Goal: Information Seeking & Learning: Learn about a topic

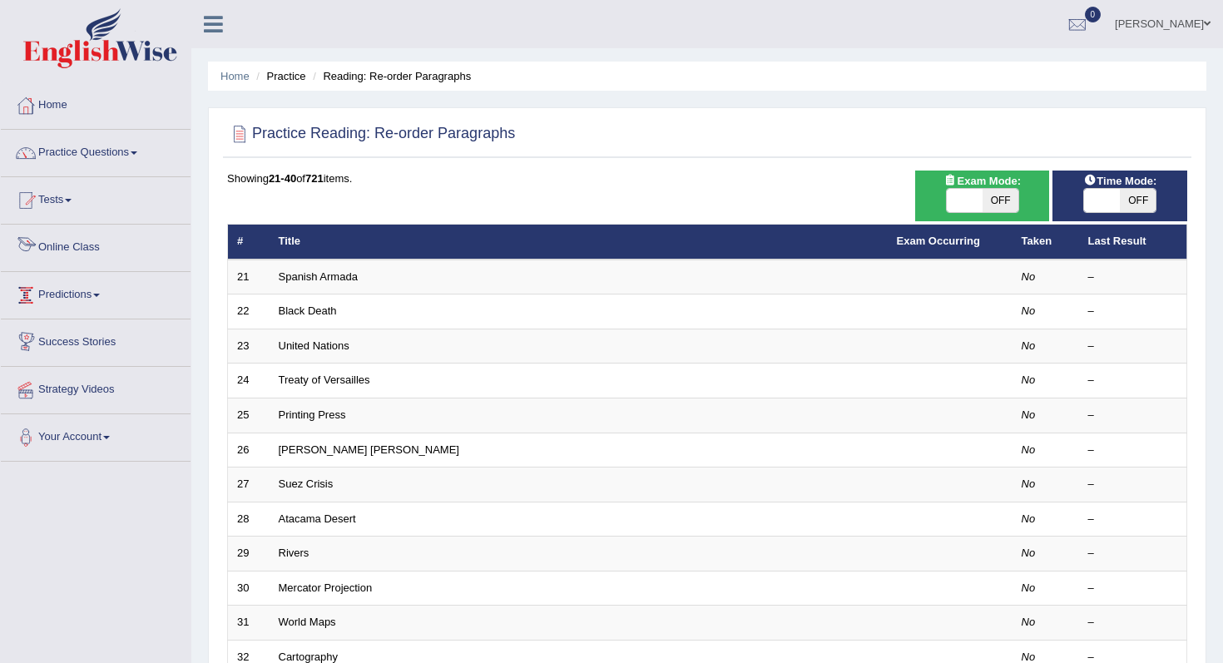
click at [81, 252] on link "Online Class" at bounding box center [96, 246] width 190 height 42
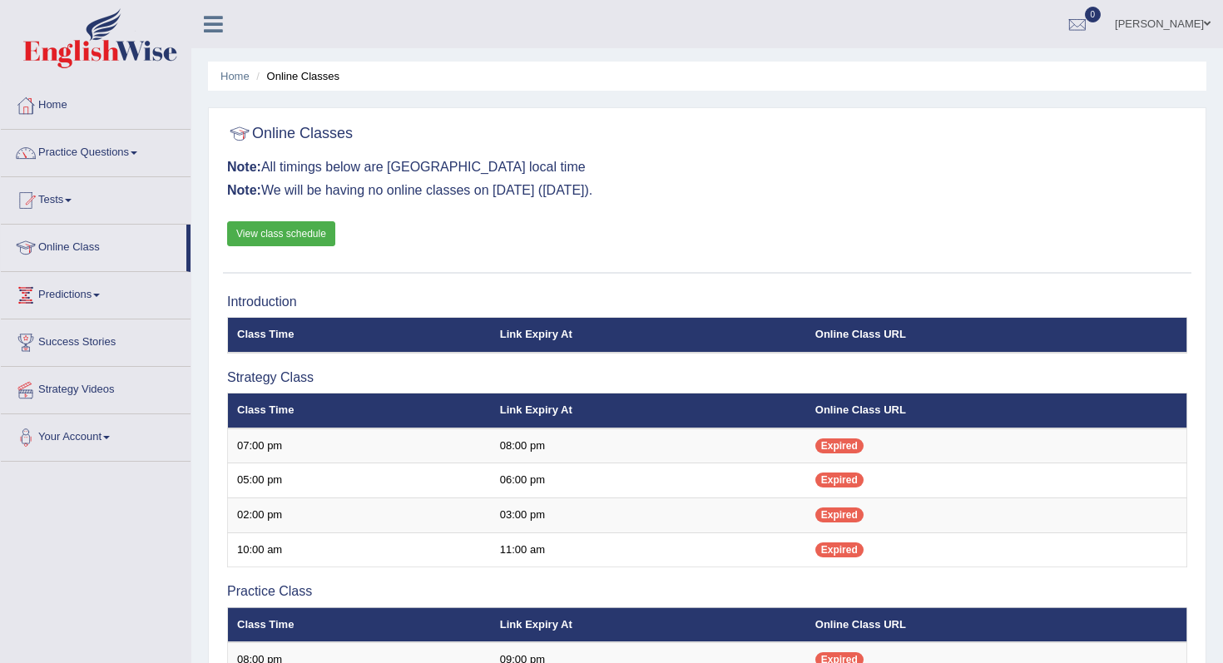
click at [272, 231] on link "View class schedule" at bounding box center [281, 233] width 108 height 25
click at [58, 114] on link "Home" at bounding box center [96, 103] width 190 height 42
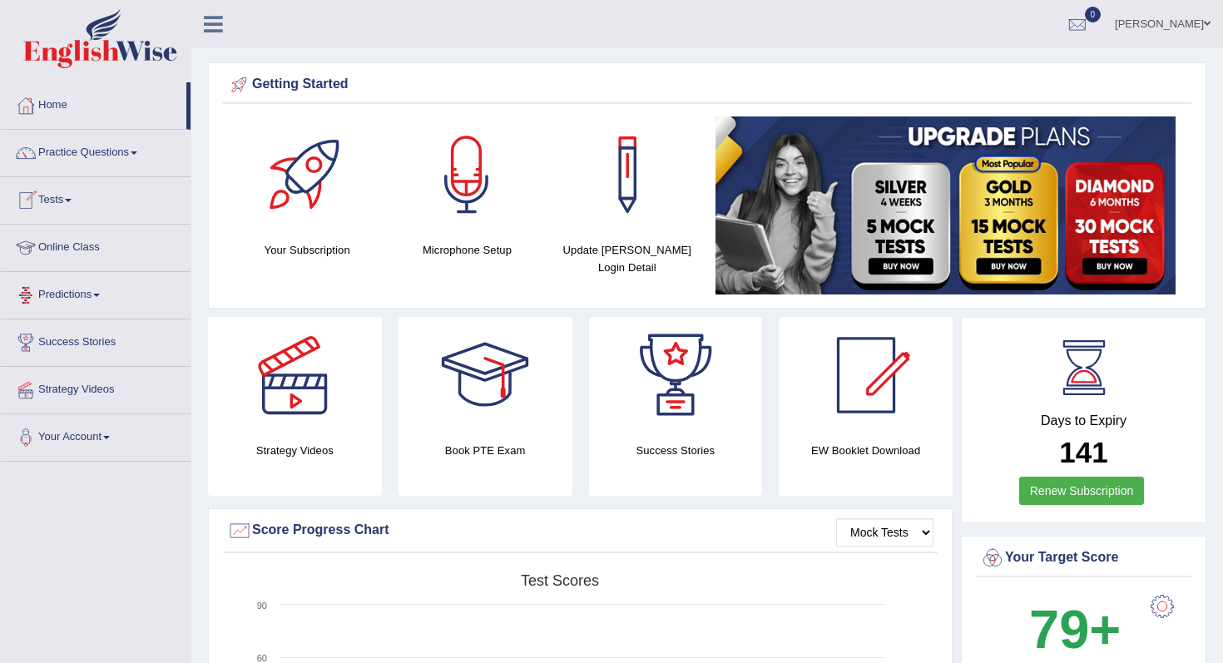
click at [73, 255] on link "Online Class" at bounding box center [96, 246] width 190 height 42
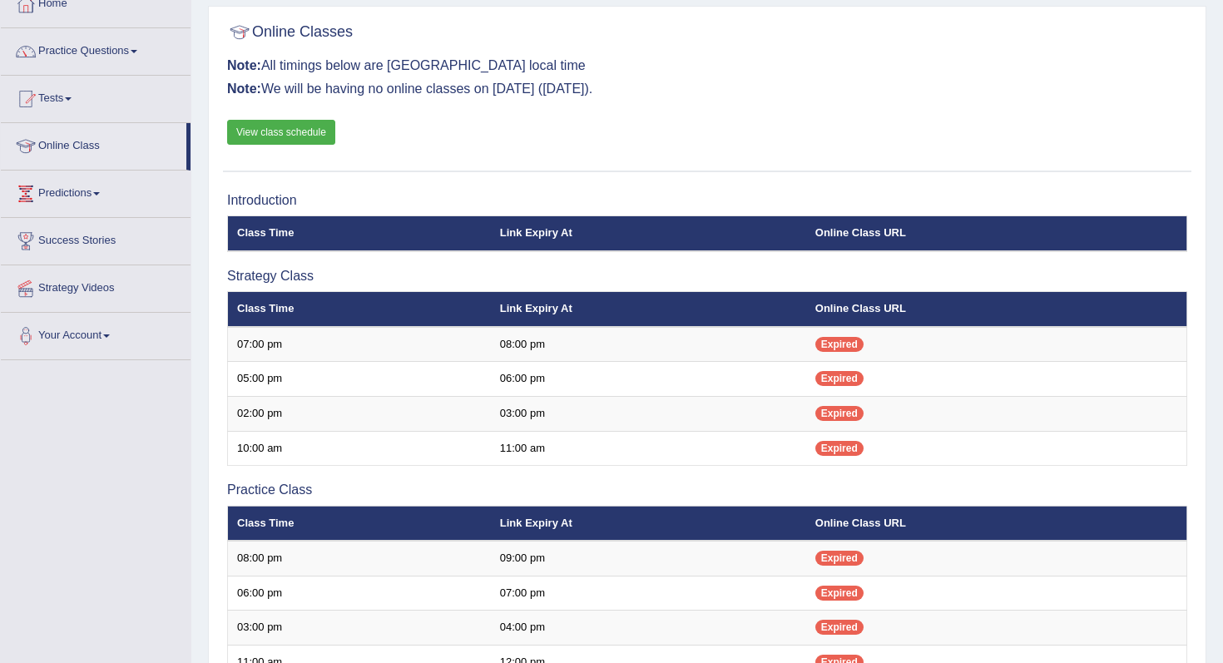
scroll to position [103, 0]
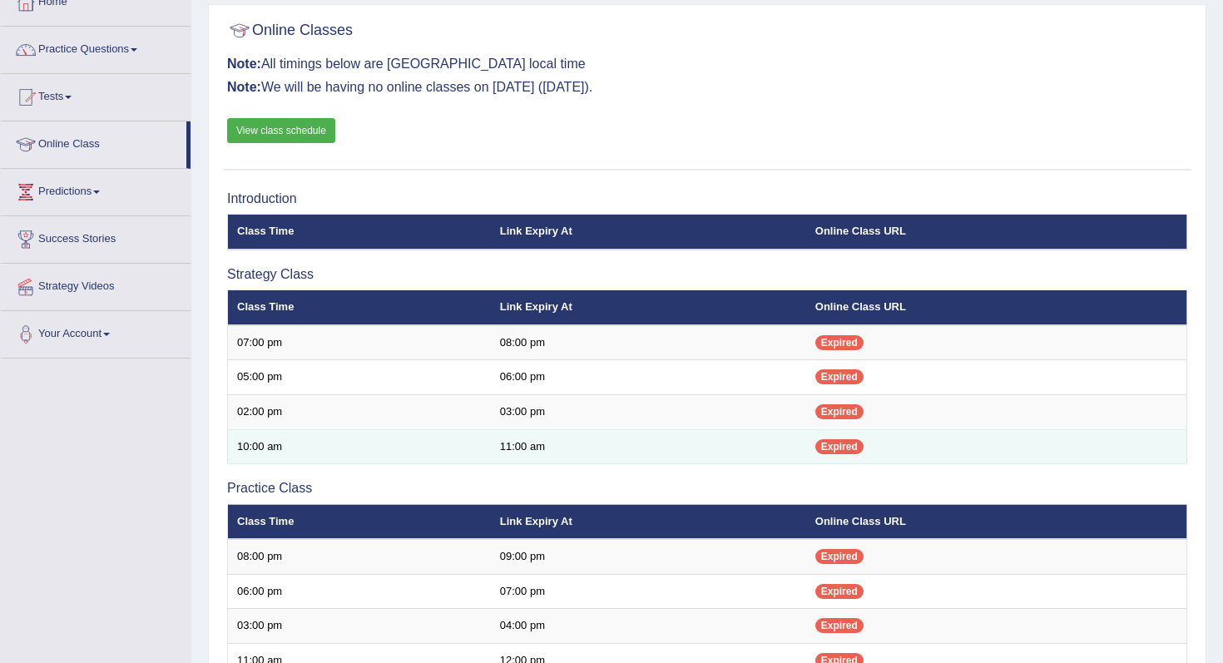
click at [252, 445] on td "10:00 am" at bounding box center [359, 446] width 263 height 35
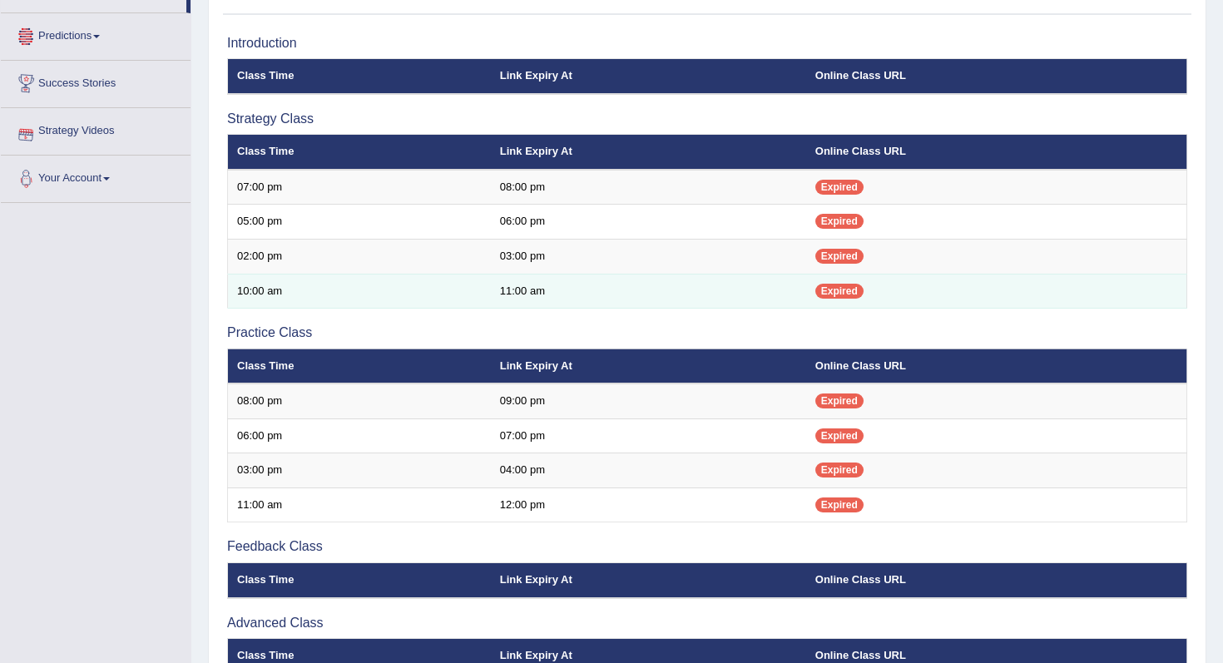
scroll to position [262, 0]
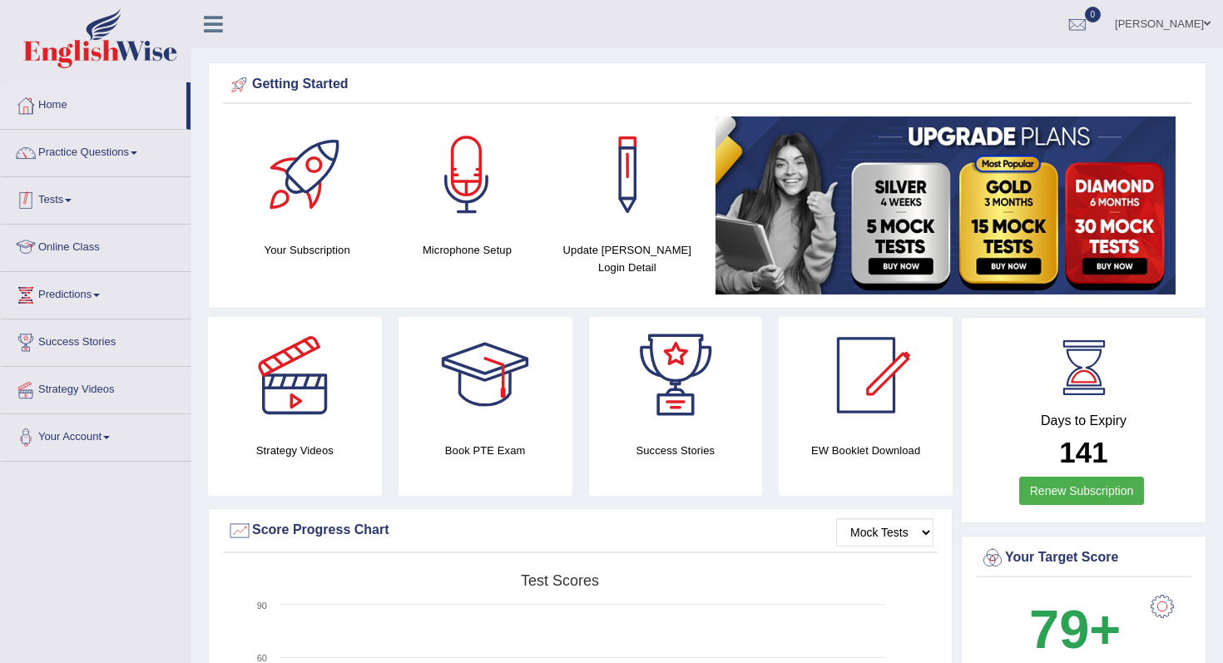
click at [81, 196] on link "Tests" at bounding box center [96, 198] width 190 height 42
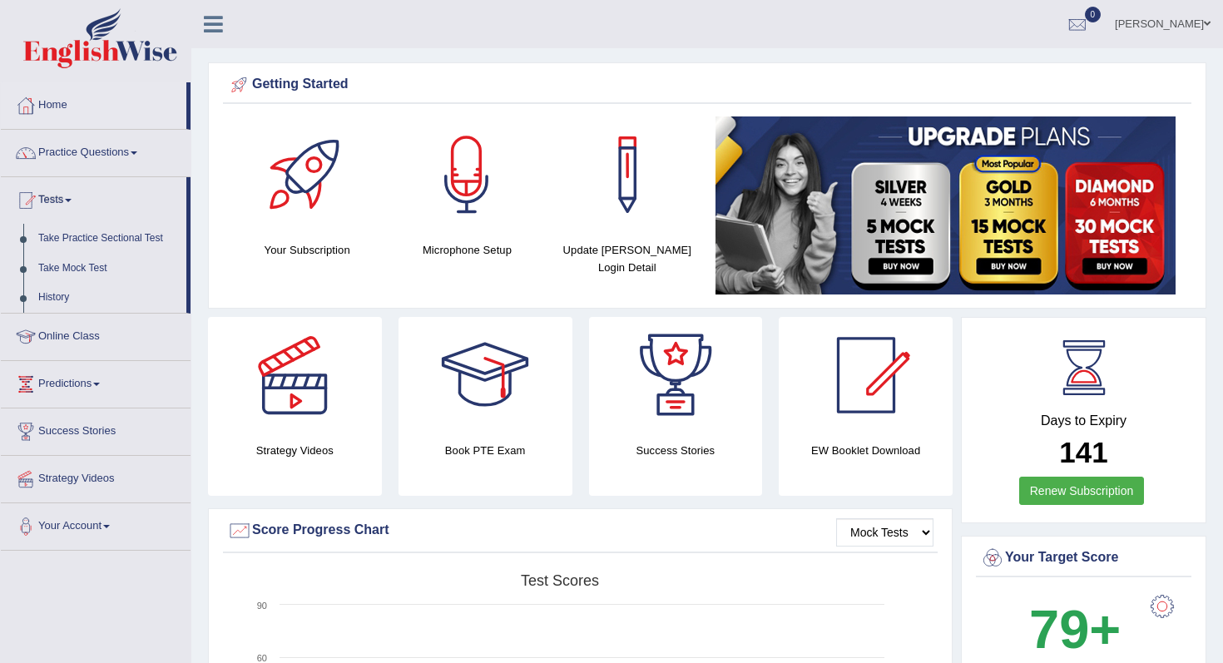
click at [81, 196] on link "Tests" at bounding box center [94, 198] width 186 height 42
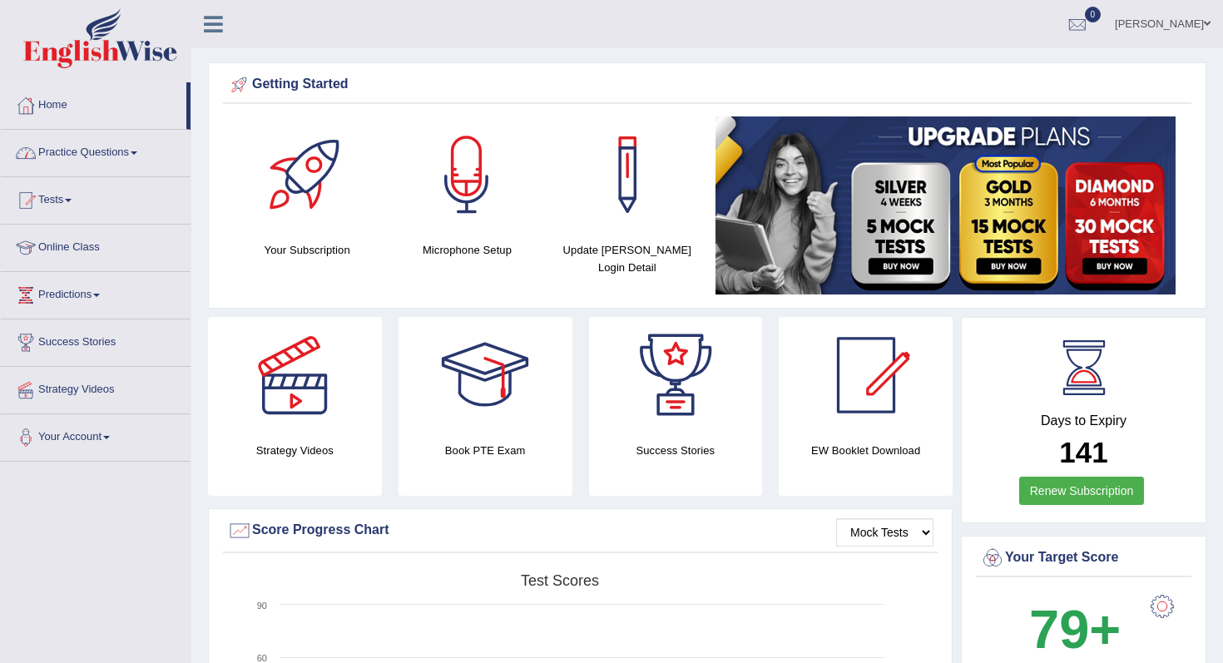
click at [122, 162] on link "Practice Questions" at bounding box center [96, 151] width 190 height 42
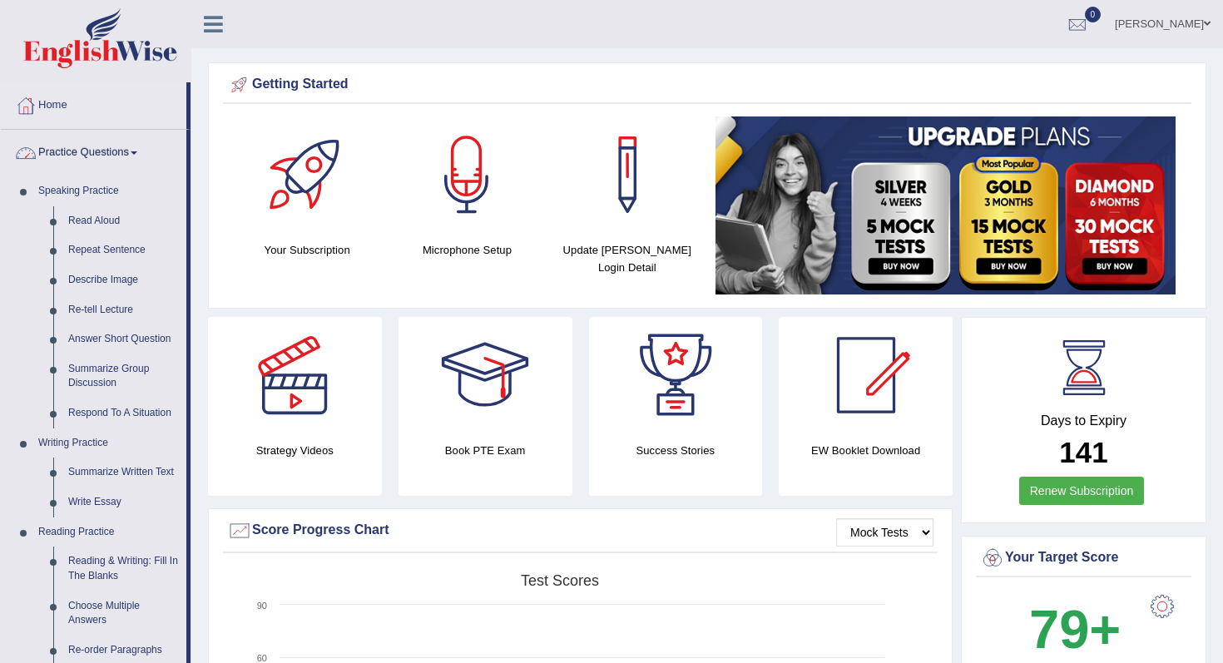
click at [122, 162] on link "Practice Questions" at bounding box center [94, 151] width 186 height 42
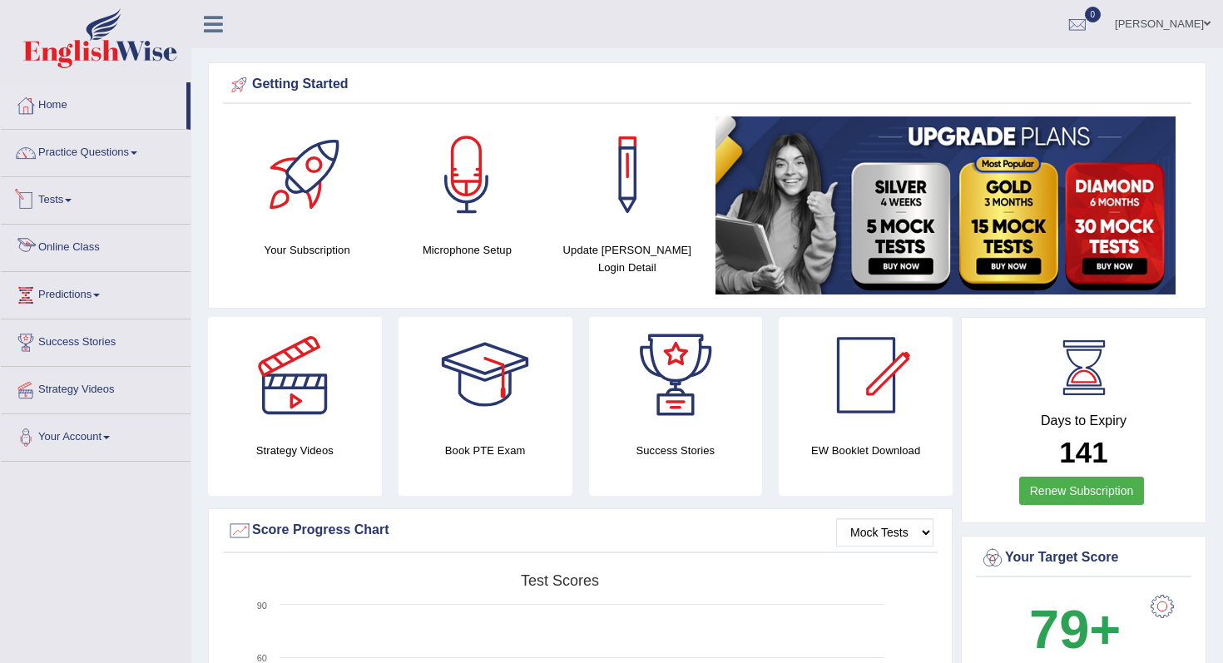
click at [61, 260] on link "Online Class" at bounding box center [96, 246] width 190 height 42
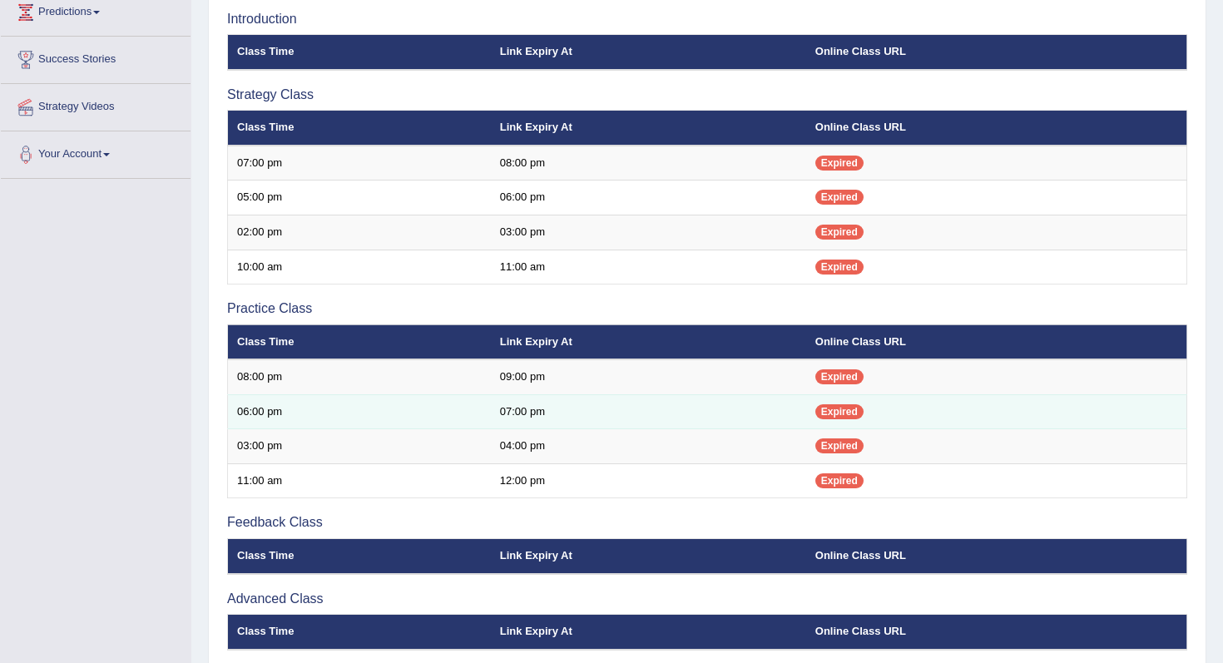
scroll to position [282, 0]
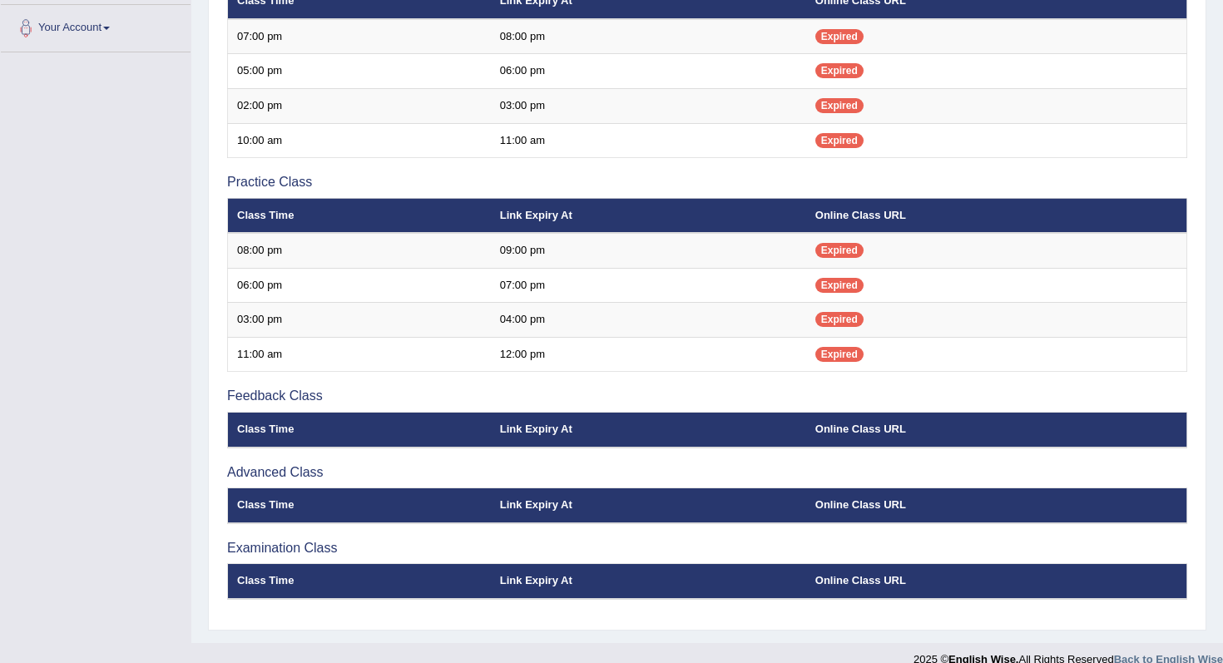
scroll to position [431, 0]
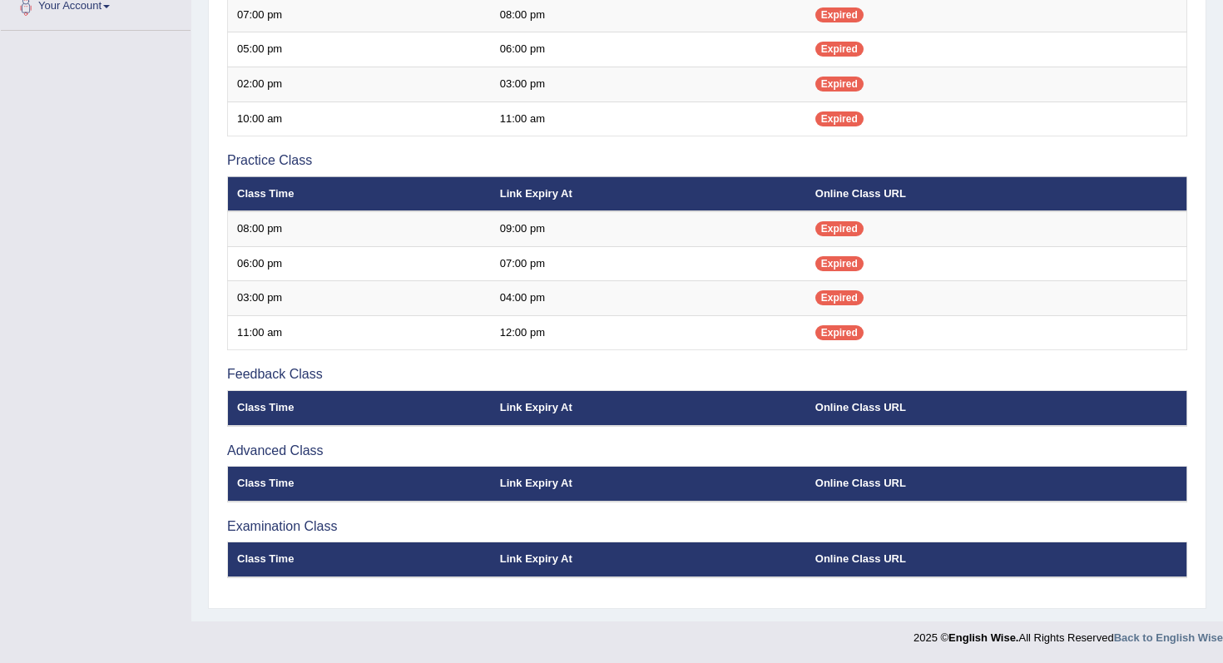
click at [315, 483] on th "Class Time" at bounding box center [359, 484] width 263 height 35
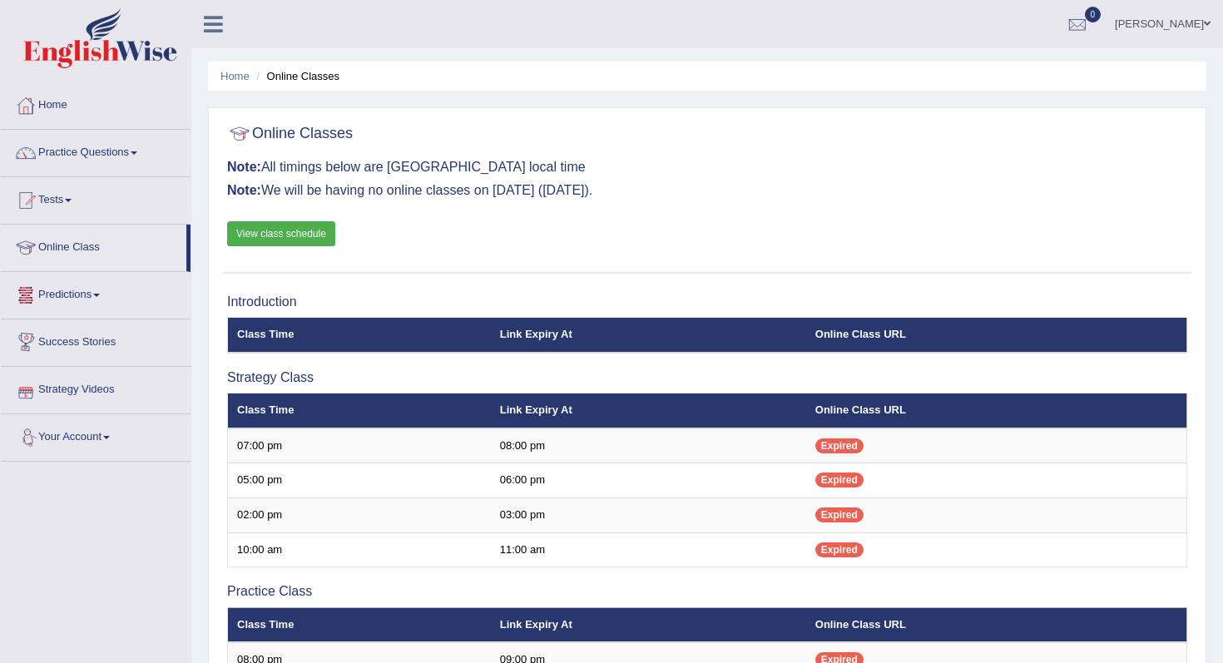
click at [93, 392] on link "Strategy Videos" at bounding box center [96, 388] width 190 height 42
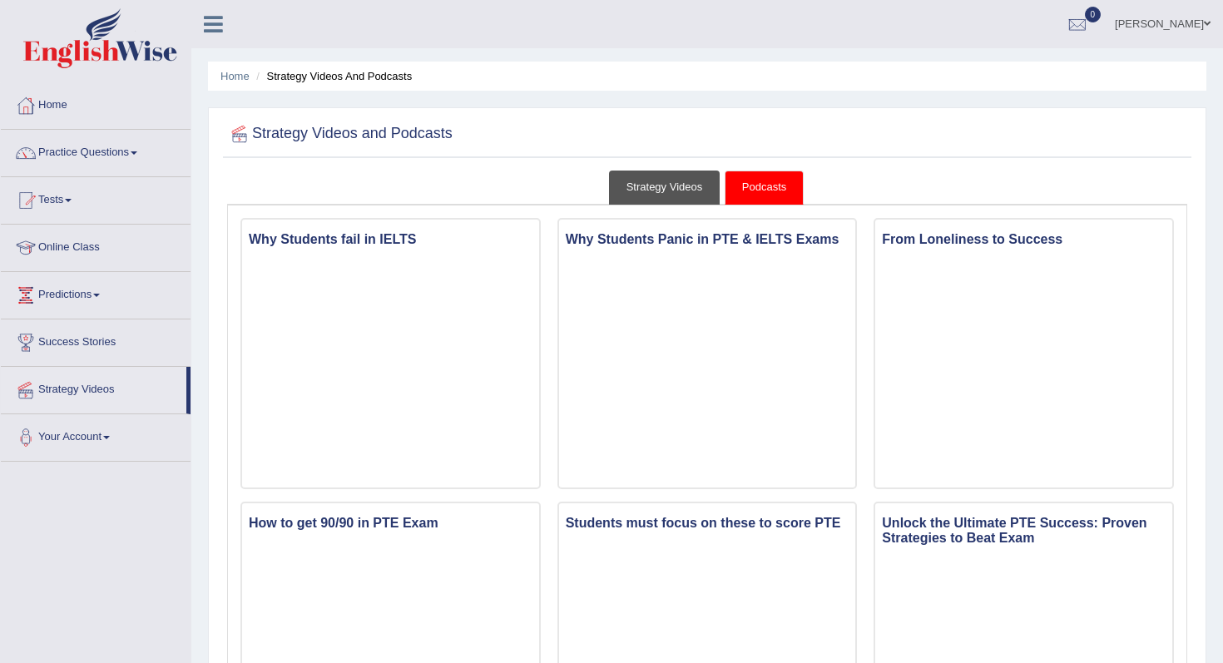
click at [681, 184] on link "Strategy Videos" at bounding box center [665, 188] width 112 height 34
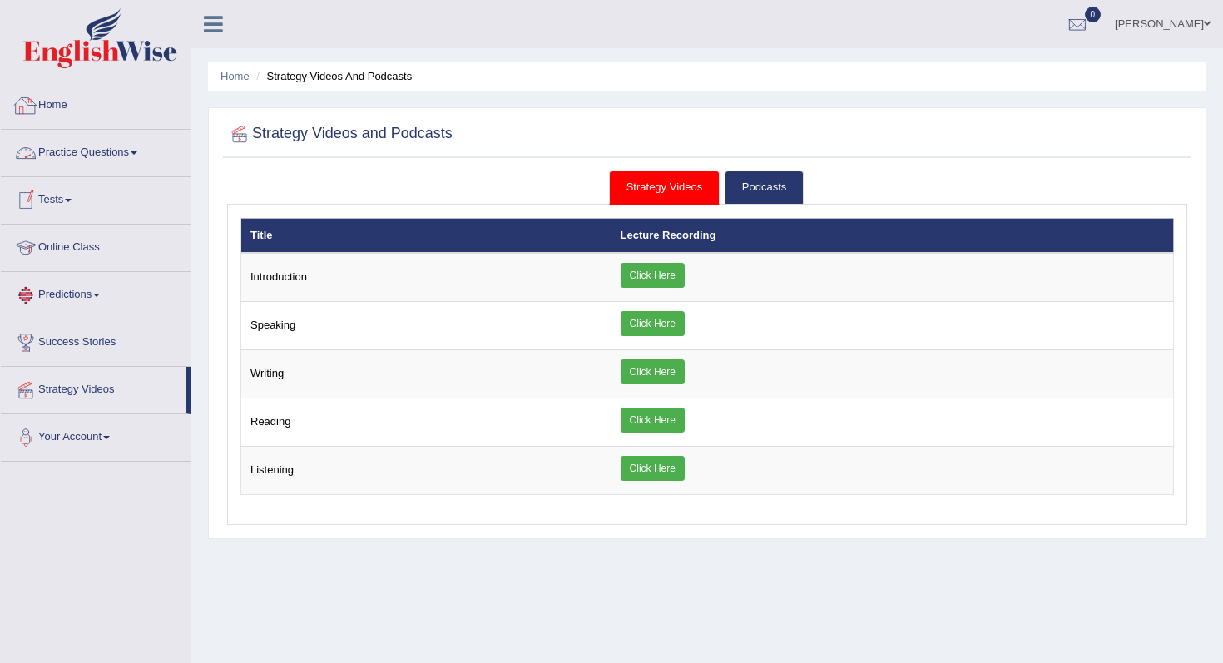
click at [64, 113] on link "Home" at bounding box center [96, 103] width 190 height 42
